Goal: Information Seeking & Learning: Learn about a topic

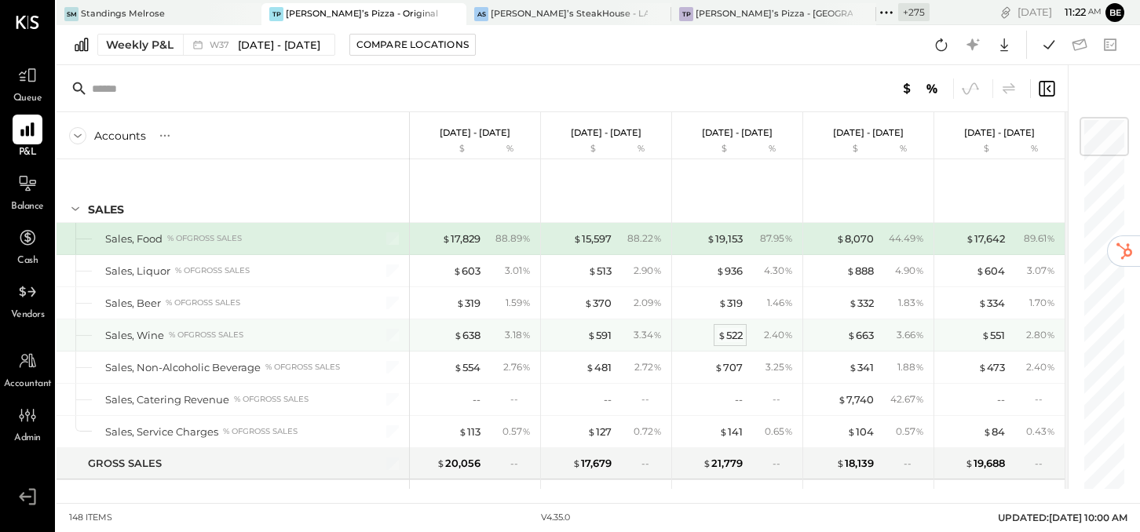
click at [735, 335] on div "$ 522" at bounding box center [730, 335] width 25 height 15
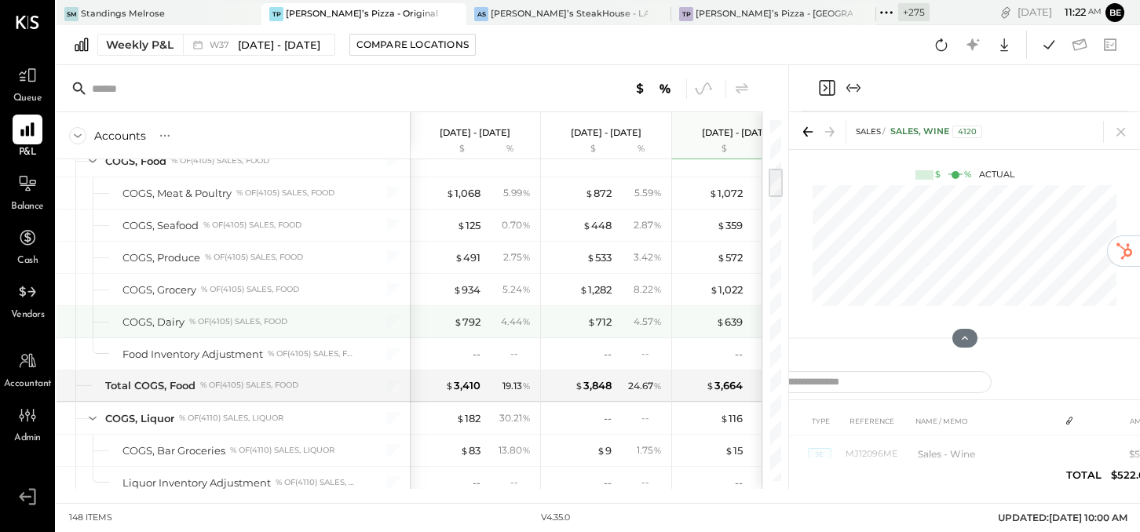
scroll to position [575, 0]
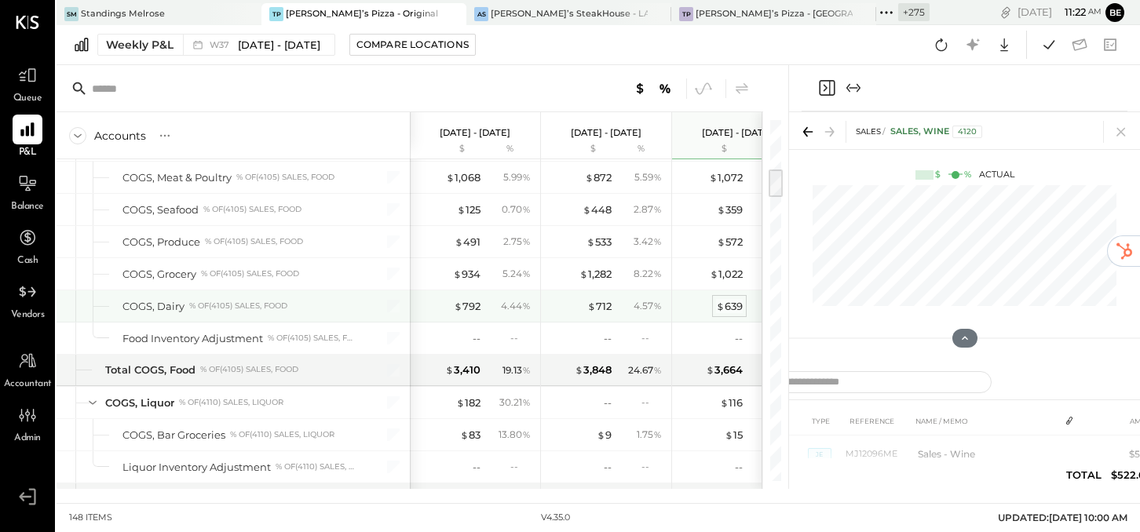
click at [730, 299] on div "$ 639" at bounding box center [729, 306] width 27 height 15
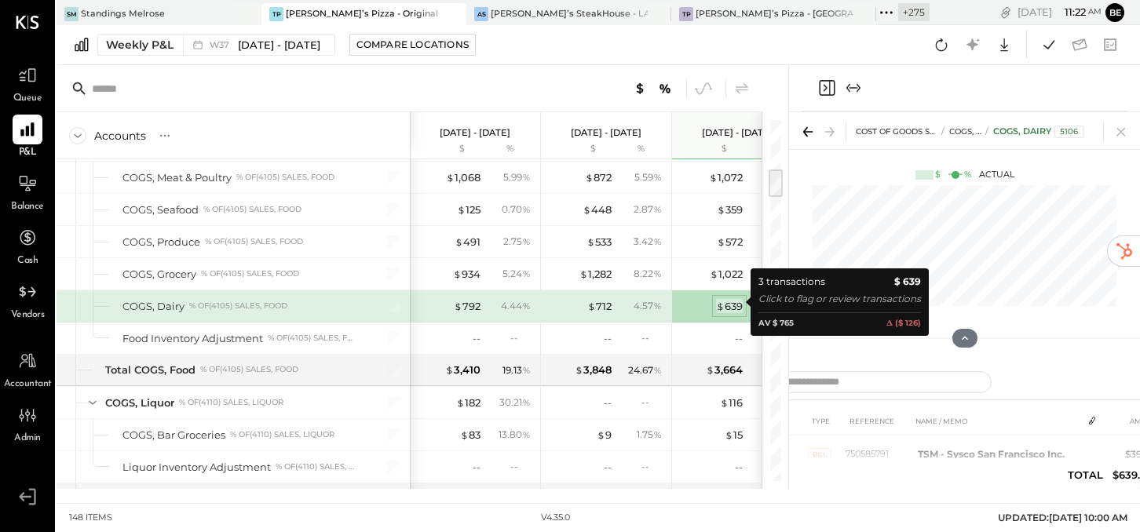
click at [725, 299] on div "$ 639" at bounding box center [729, 306] width 27 height 15
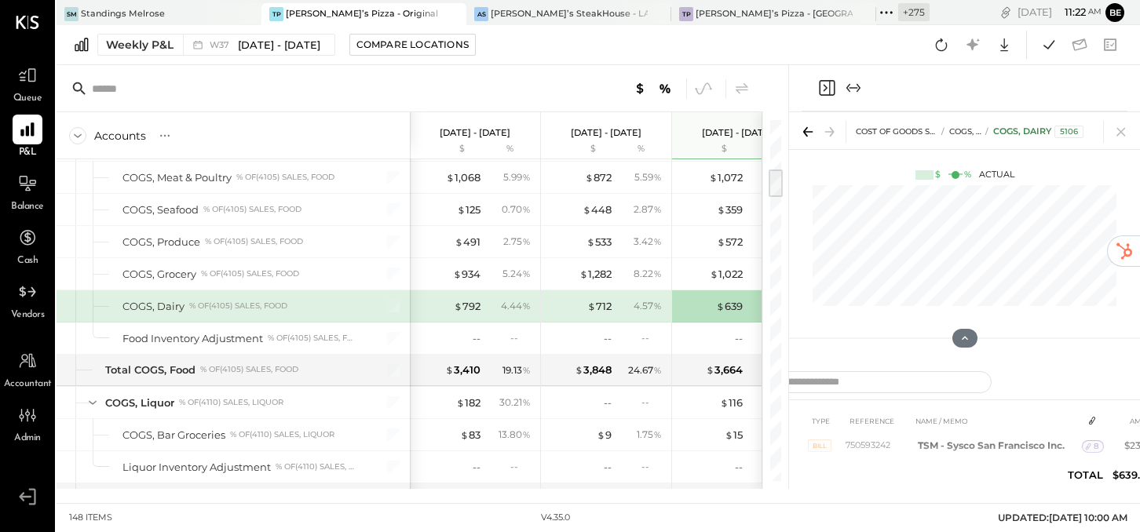
scroll to position [34, 0]
click at [1095, 447] on span "8" at bounding box center [1096, 452] width 5 height 11
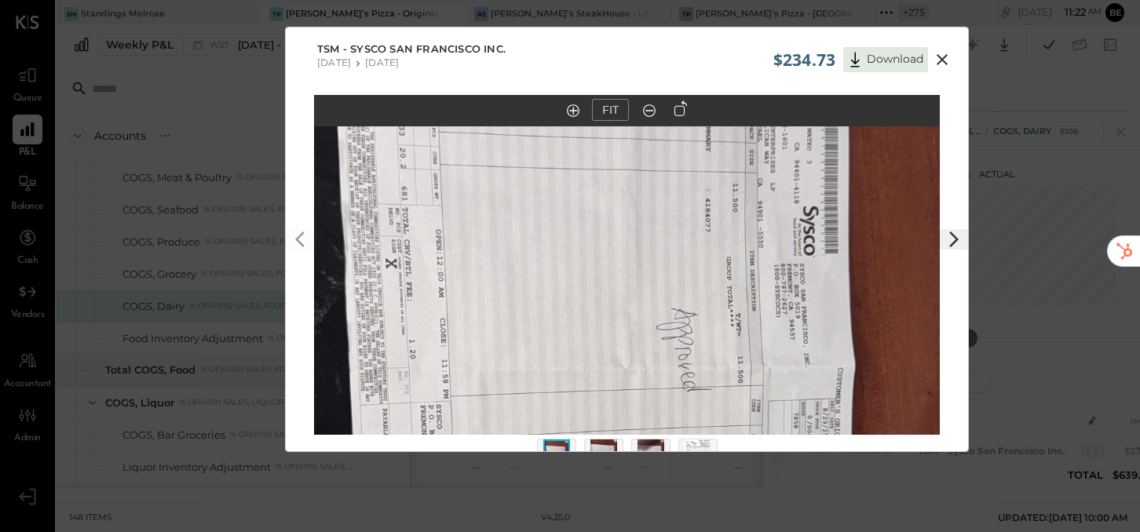
drag, startPoint x: 695, startPoint y: 256, endPoint x: 695, endPoint y: 413, distance: 157.0
click at [695, 415] on img at bounding box center [627, 402] width 626 height 1112
click at [940, 58] on icon at bounding box center [942, 59] width 11 height 11
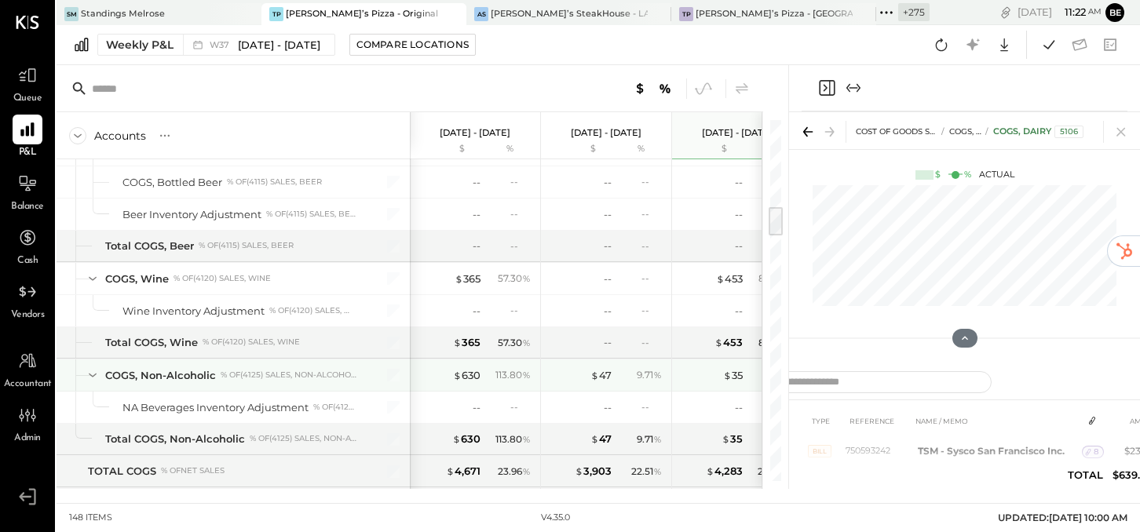
scroll to position [1057, 0]
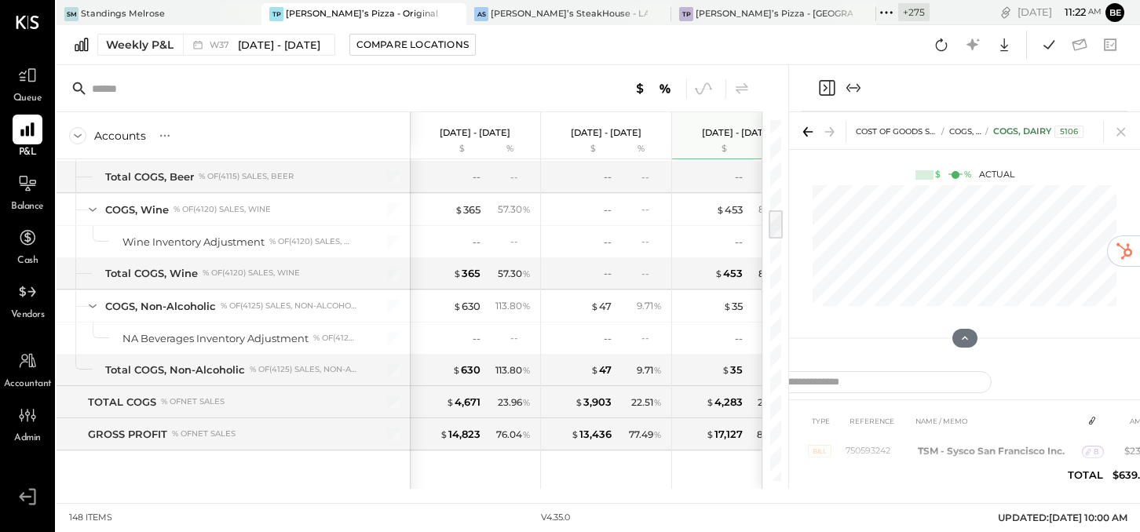
click at [824, 91] on icon "Close panel" at bounding box center [826, 88] width 19 height 19
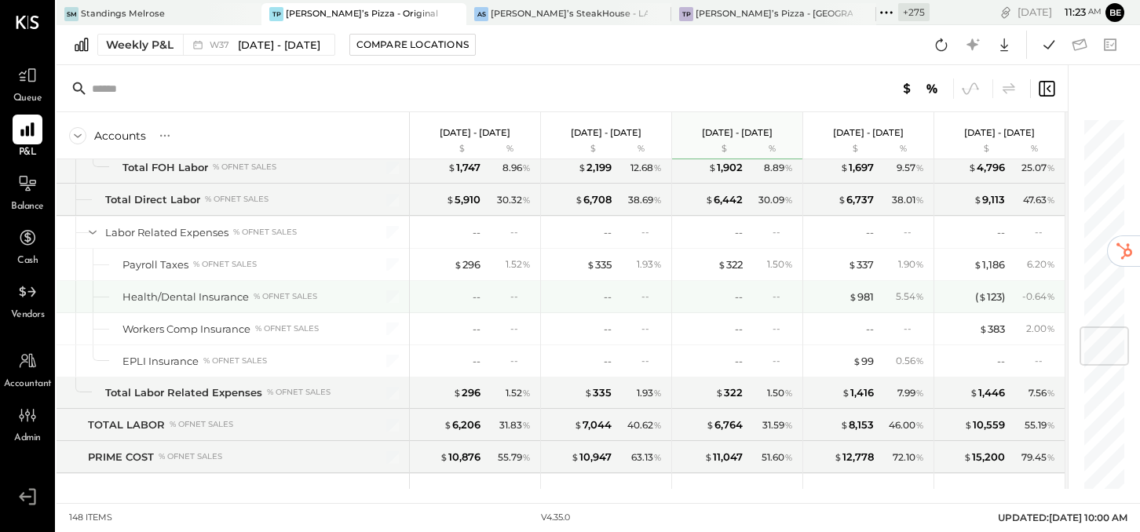
scroll to position [1776, 0]
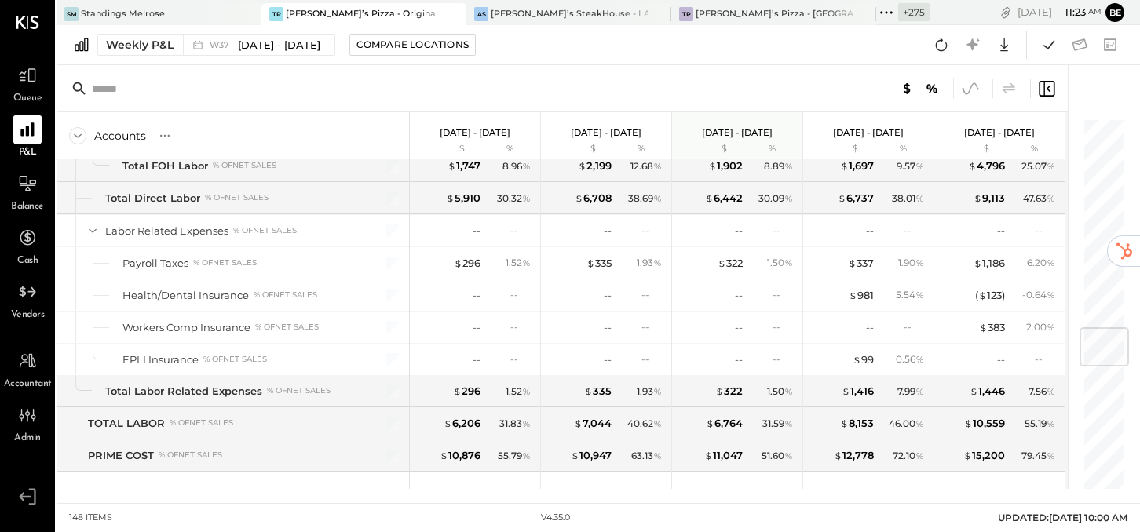
click at [970, 87] on icon at bounding box center [970, 89] width 20 height 20
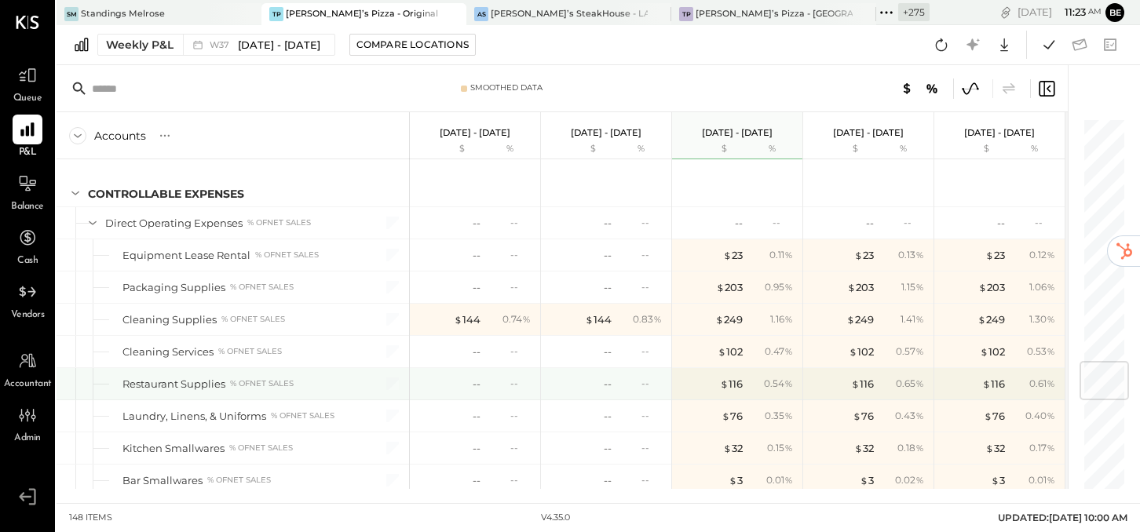
scroll to position [2136, 0]
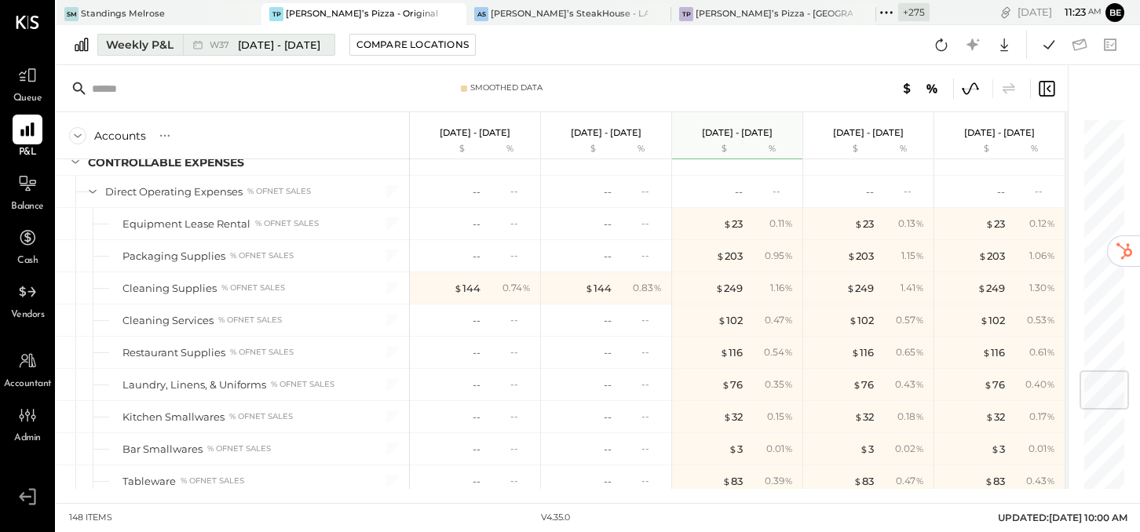
click at [260, 49] on span "[DATE] - [DATE]" at bounding box center [279, 45] width 82 height 15
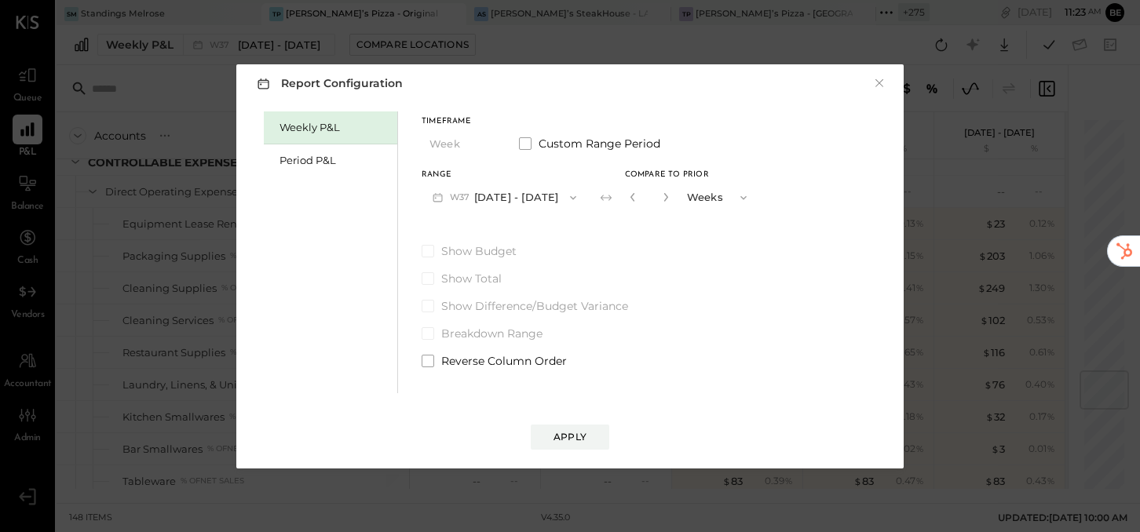
click at [477, 199] on button "W37 [DATE] - [DATE]" at bounding box center [505, 197] width 166 height 29
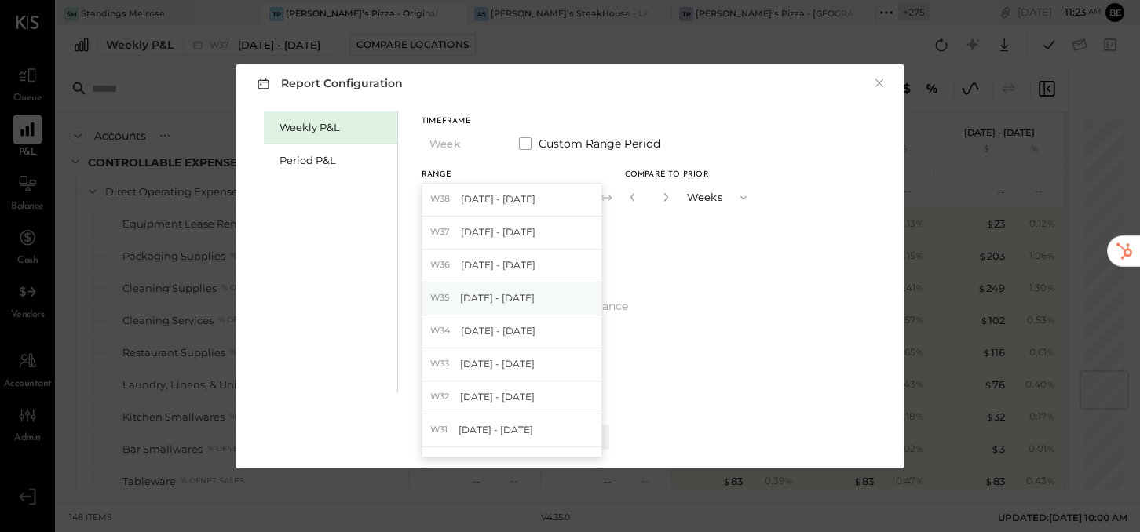
click at [471, 303] on span "[DATE] - [DATE]" at bounding box center [497, 297] width 75 height 13
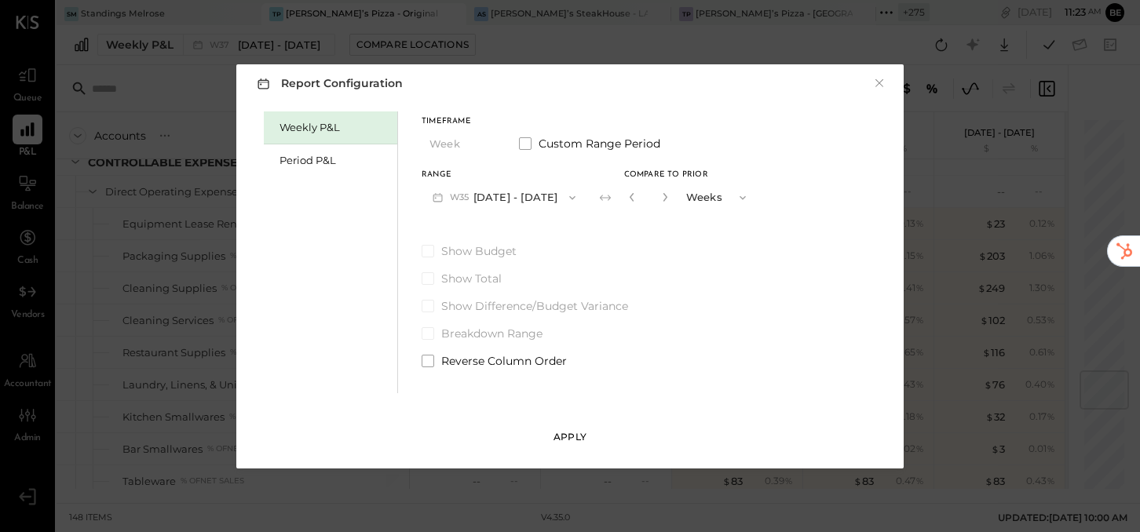
click at [565, 441] on div "Apply" at bounding box center [569, 436] width 33 height 13
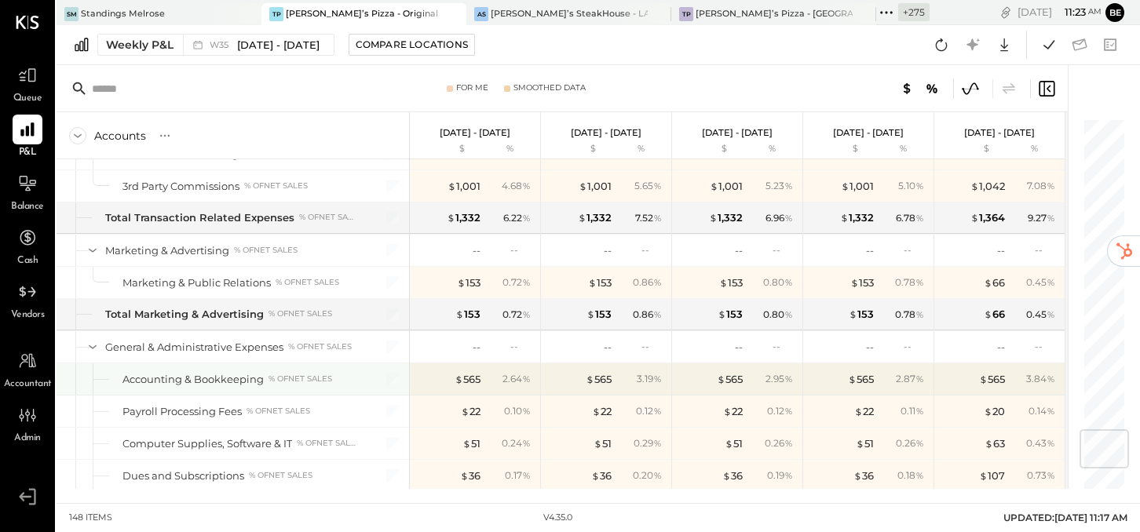
scroll to position [2724, 0]
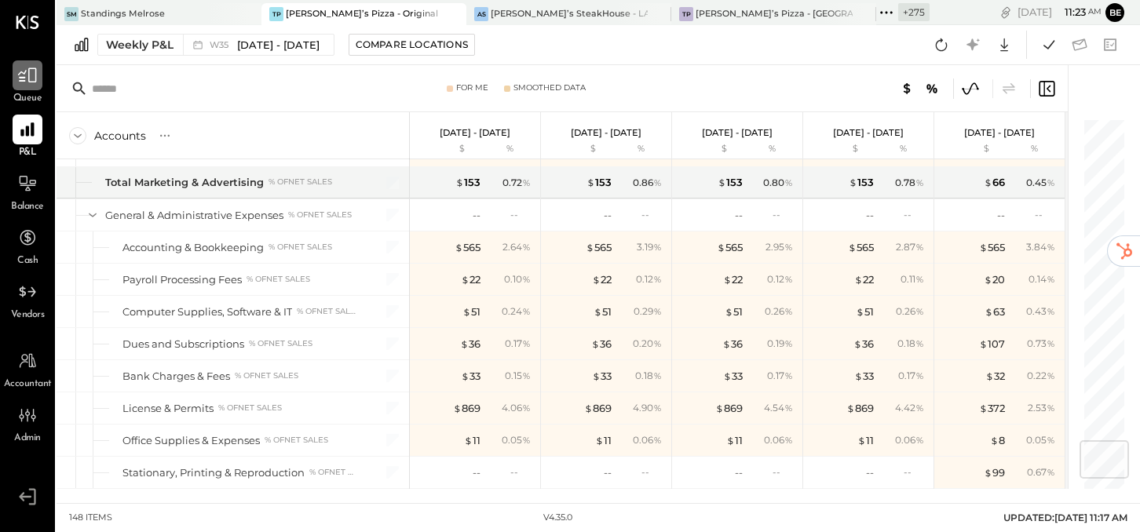
click at [25, 79] on icon at bounding box center [27, 75] width 20 height 20
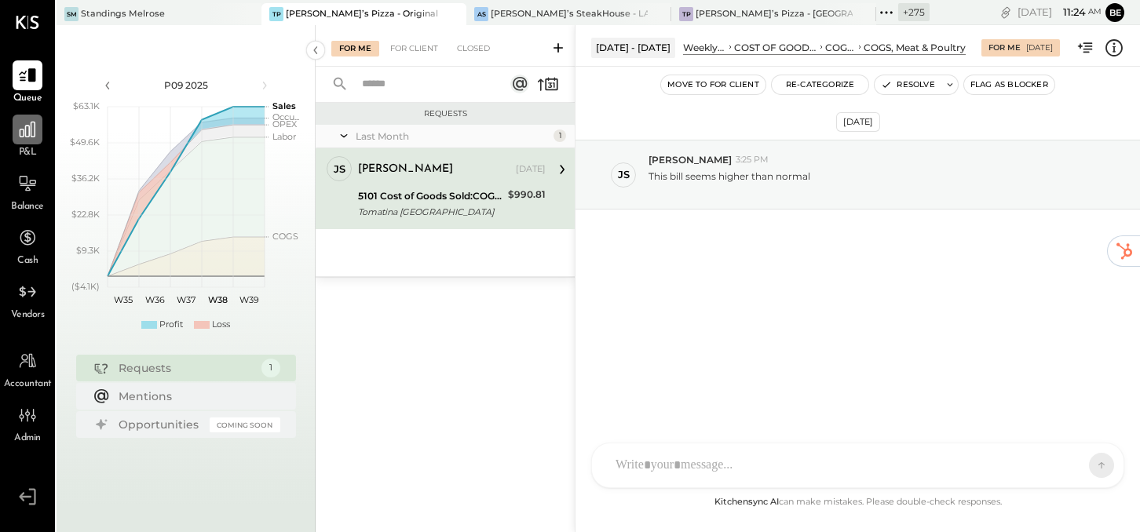
click at [35, 133] on icon at bounding box center [28, 130] width 16 height 16
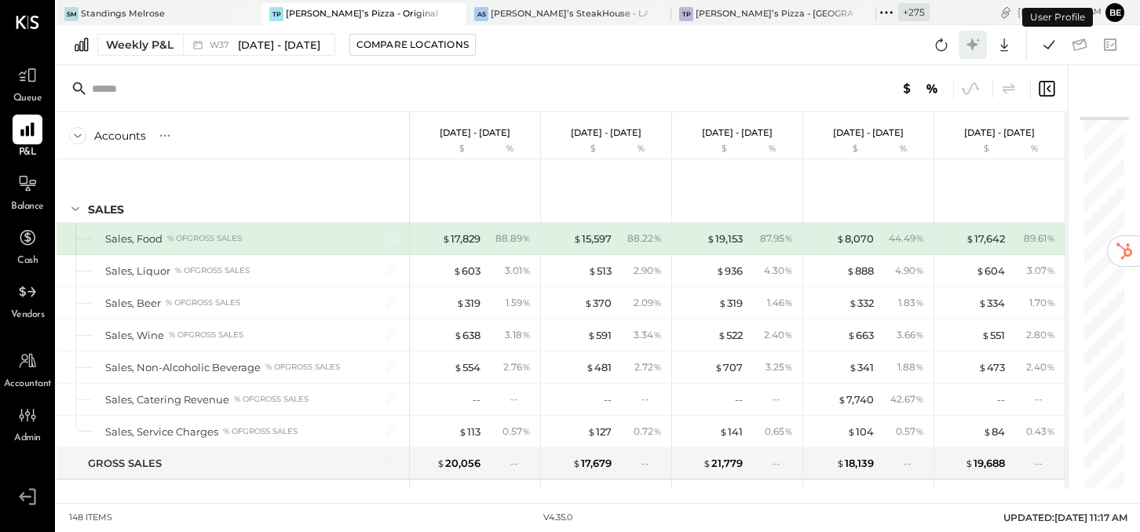
click at [973, 43] on icon at bounding box center [972, 44] width 12 height 12
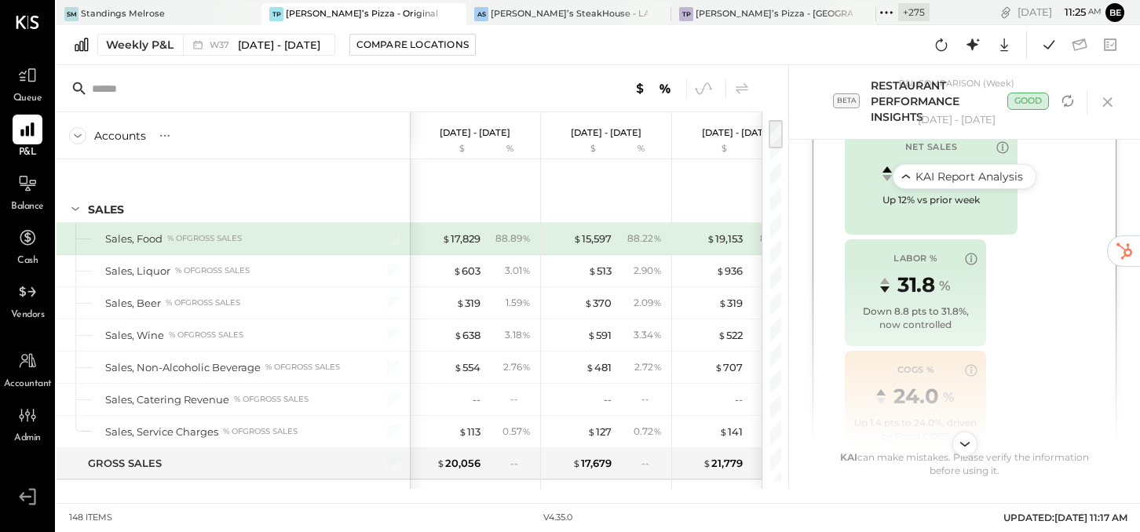
scroll to position [900, 0]
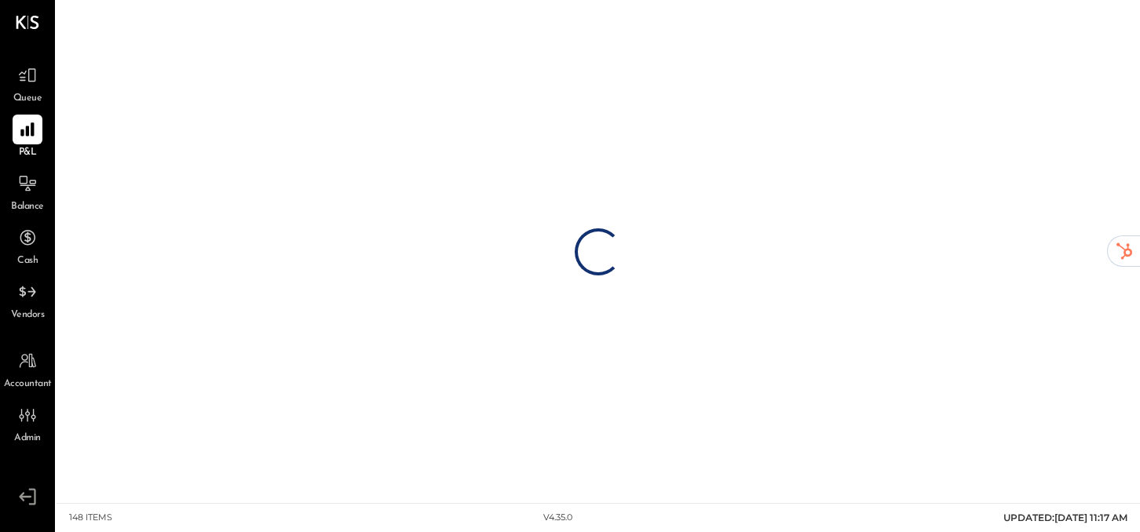
drag, startPoint x: 787, startPoint y: 88, endPoint x: 631, endPoint y: 90, distance: 156.2
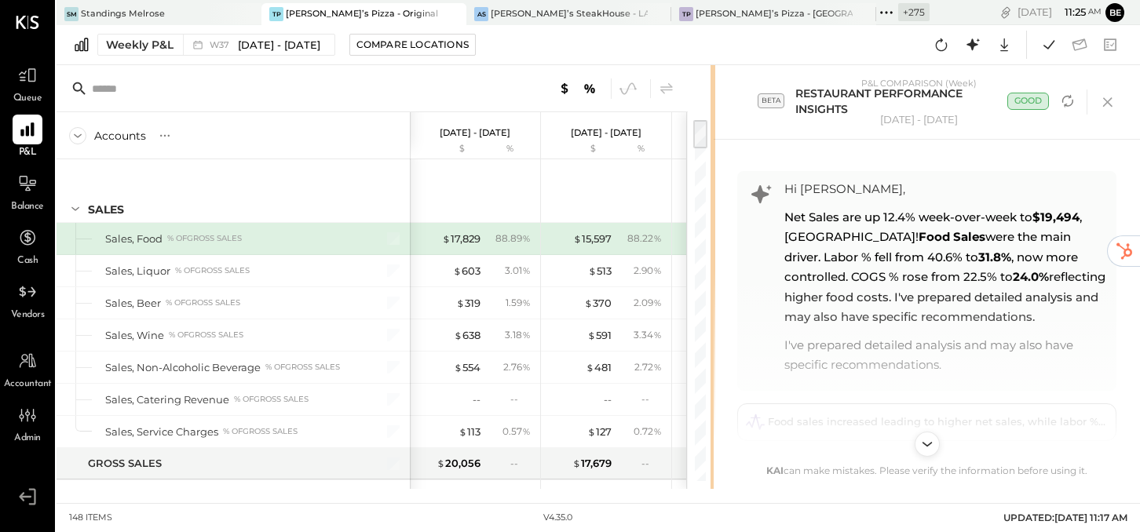
drag, startPoint x: 787, startPoint y: 90, endPoint x: 714, endPoint y: 98, distance: 72.7
click at [714, 98] on div "Accounts S % GL [DATE] - [DATE] $ % [DATE] - [DATE] $ % [DATE] - [DATE] $ % [DA…" at bounding box center [598, 277] width 1083 height 424
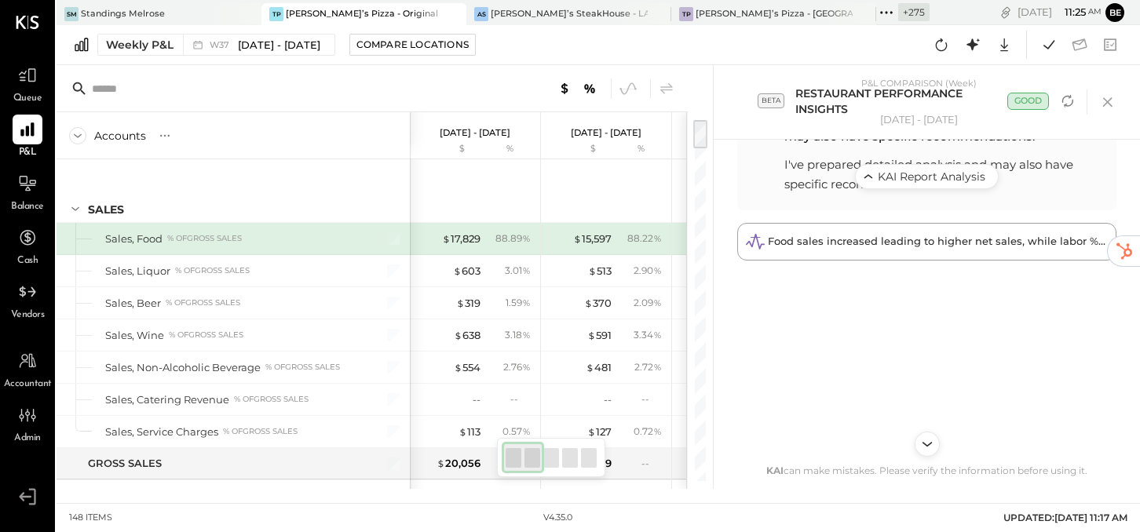
scroll to position [262, 0]
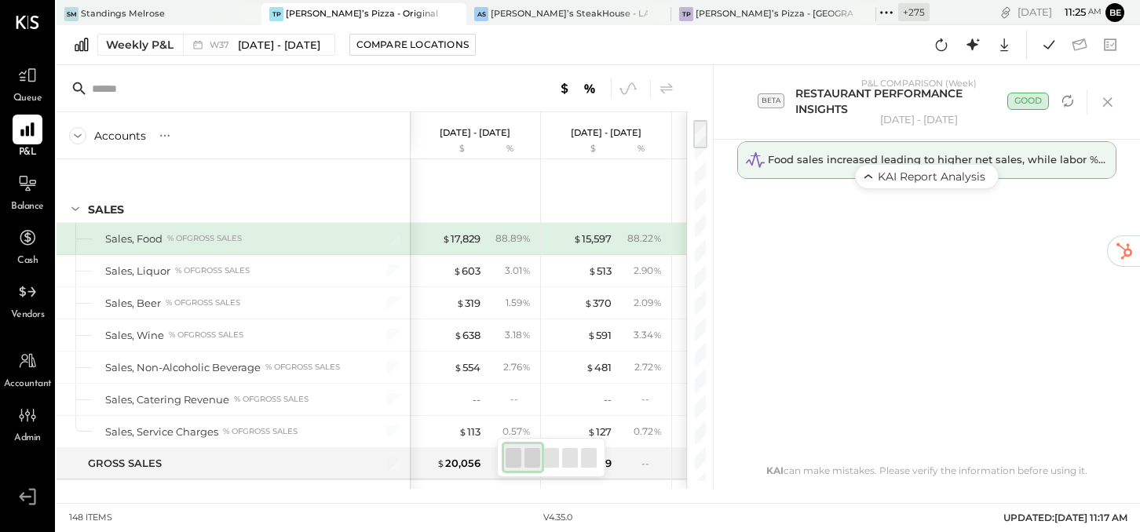
click at [816, 163] on span "Food sales increased leading to higher net sales, while labor % improved signif…" at bounding box center [1124, 159] width 713 height 13
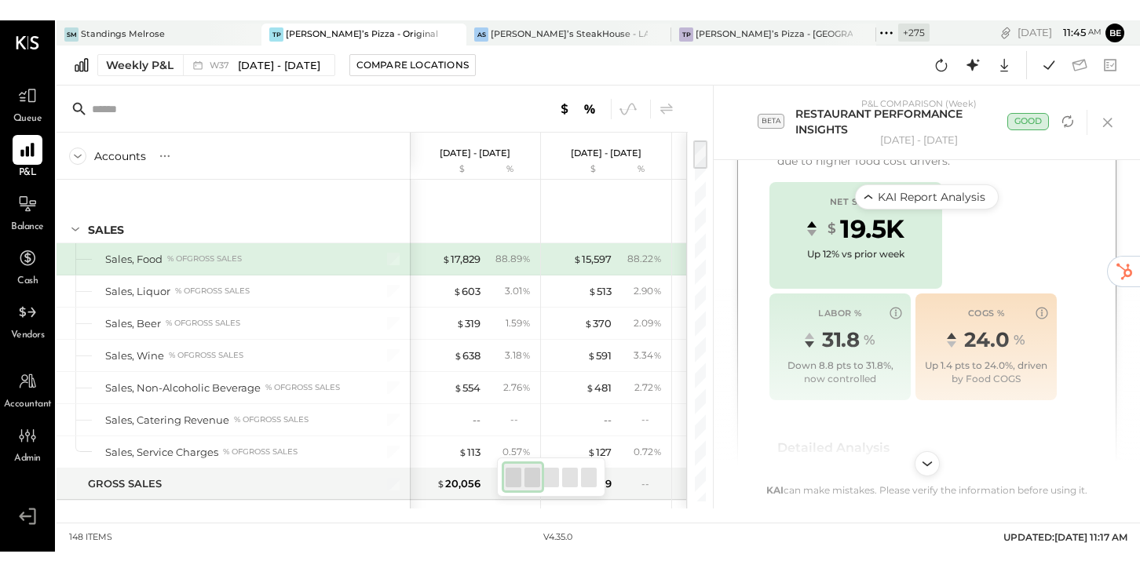
scroll to position [757, 0]
